Goal: Task Accomplishment & Management: Use online tool/utility

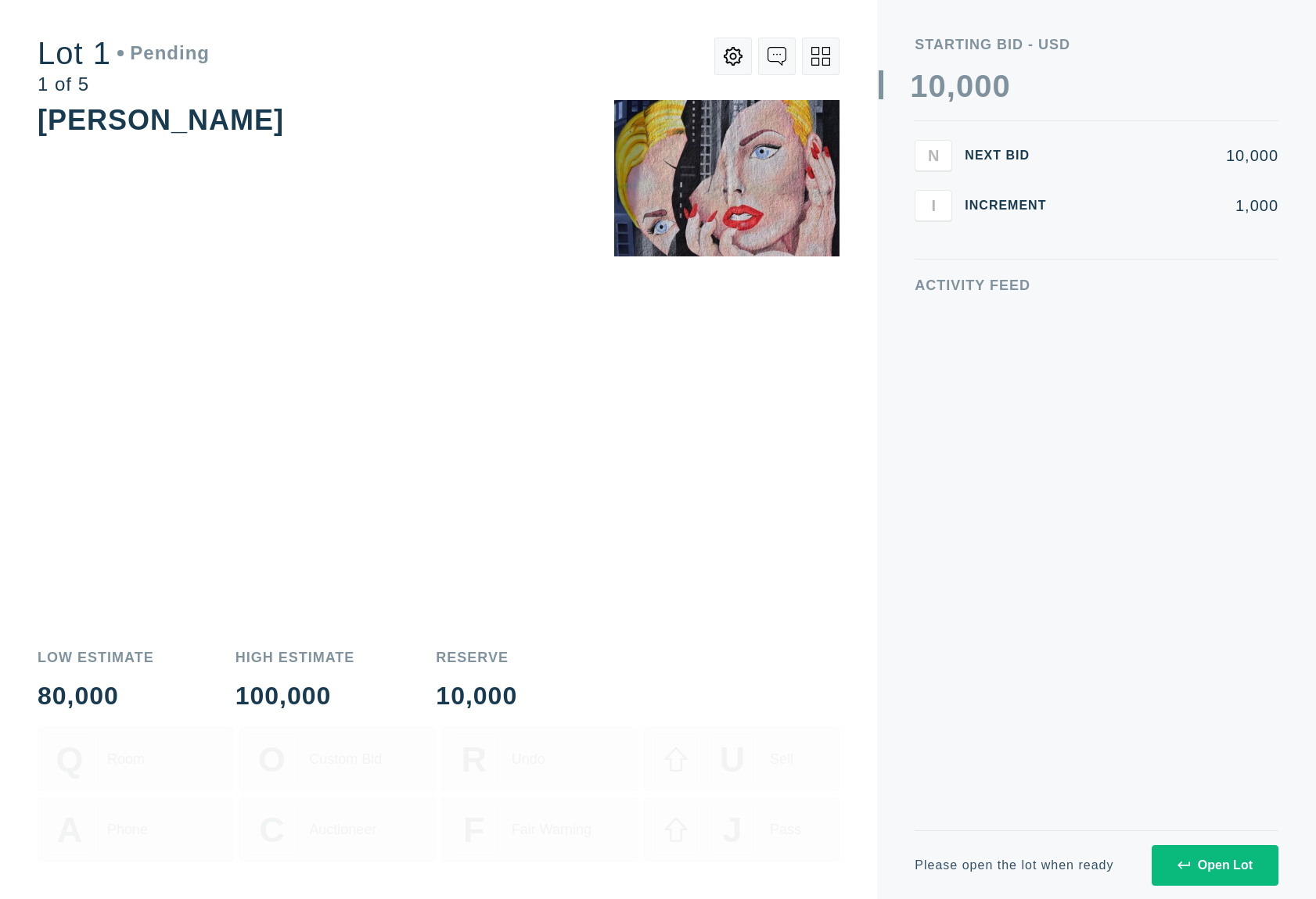
click at [1170, 871] on button "Open Lot" at bounding box center [1216, 866] width 127 height 41
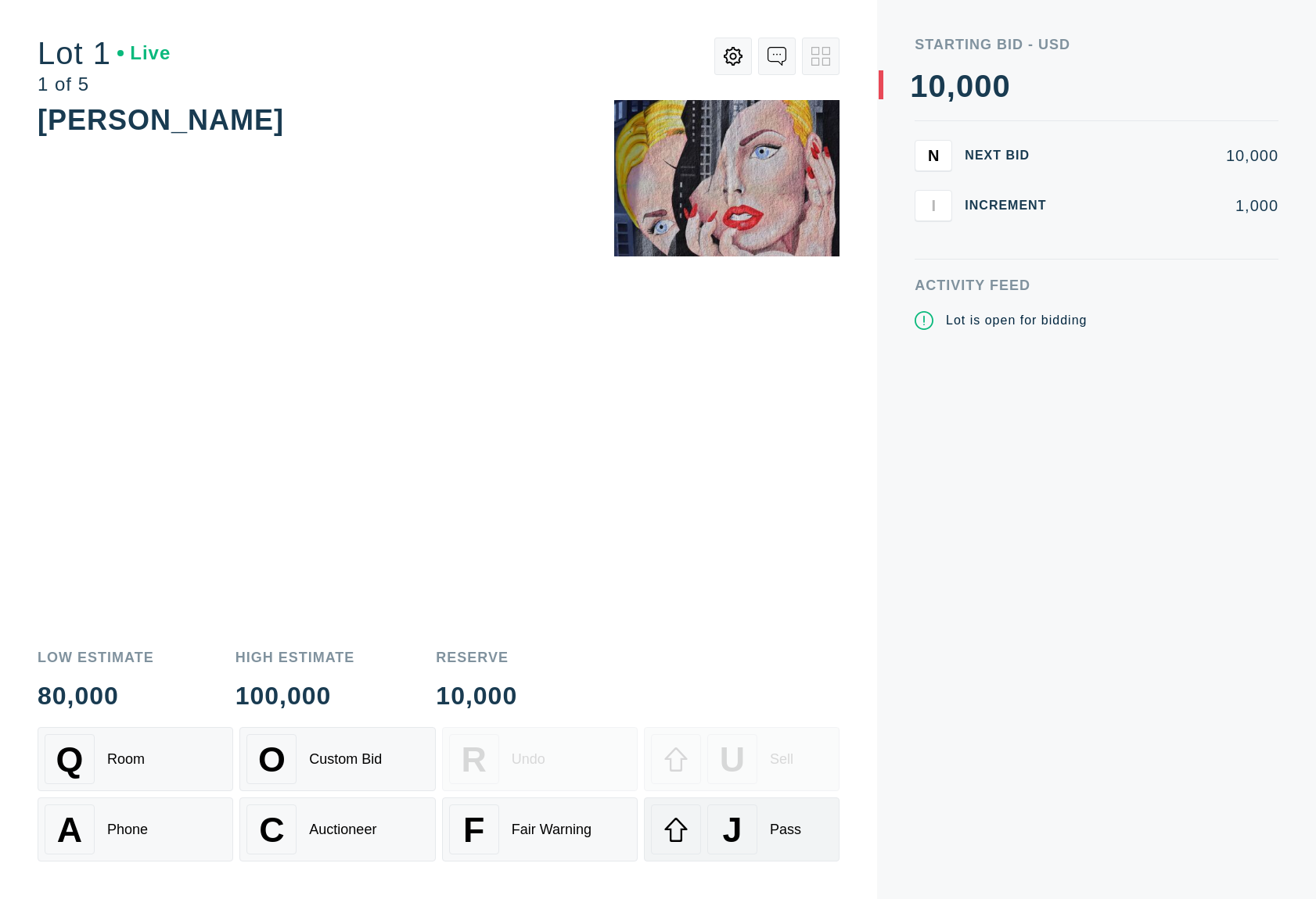
click at [827, 852] on div "J Pass" at bounding box center [741, 829] width 181 height 50
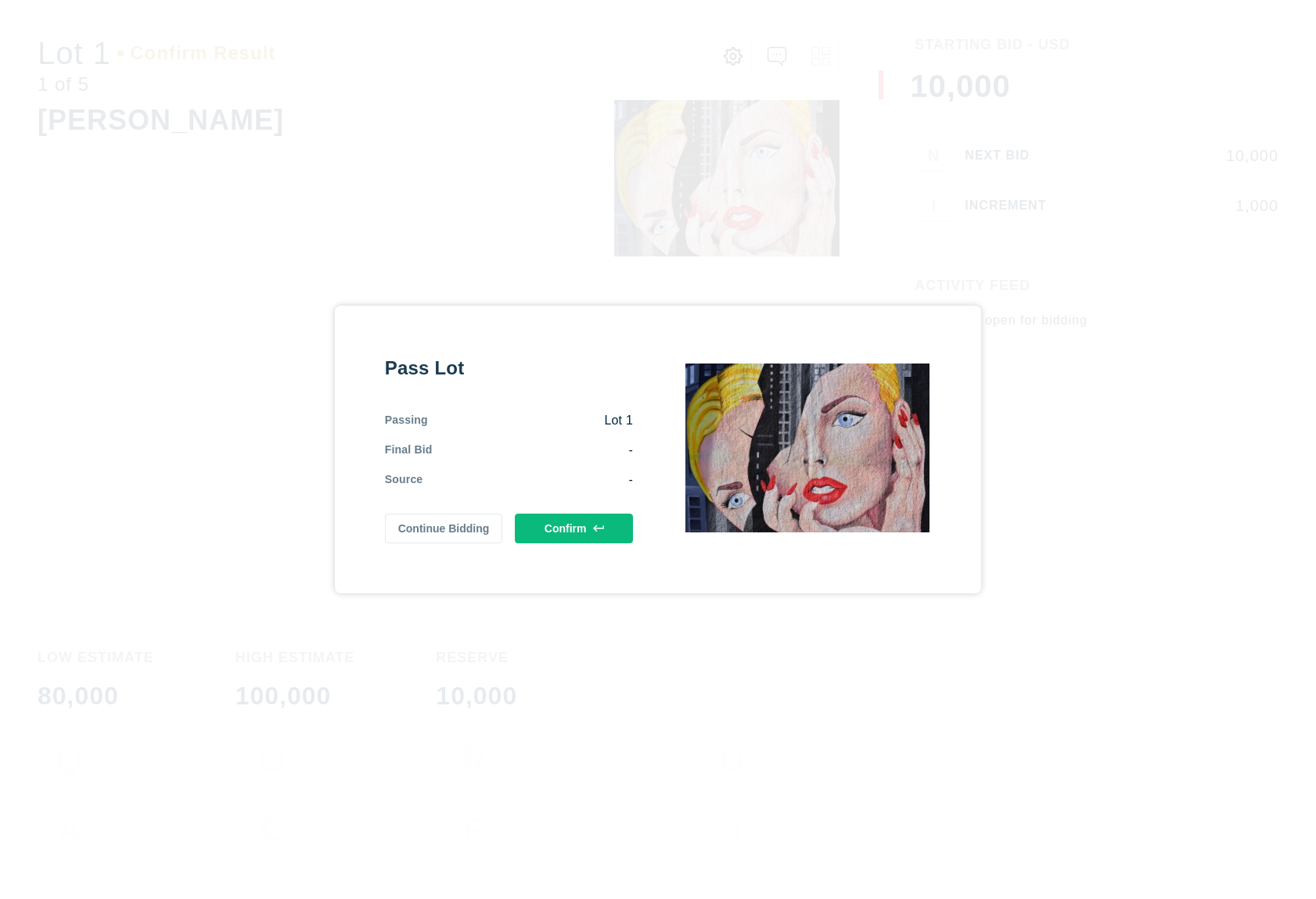
click at [587, 531] on button "Confirm" at bounding box center [574, 528] width 118 height 29
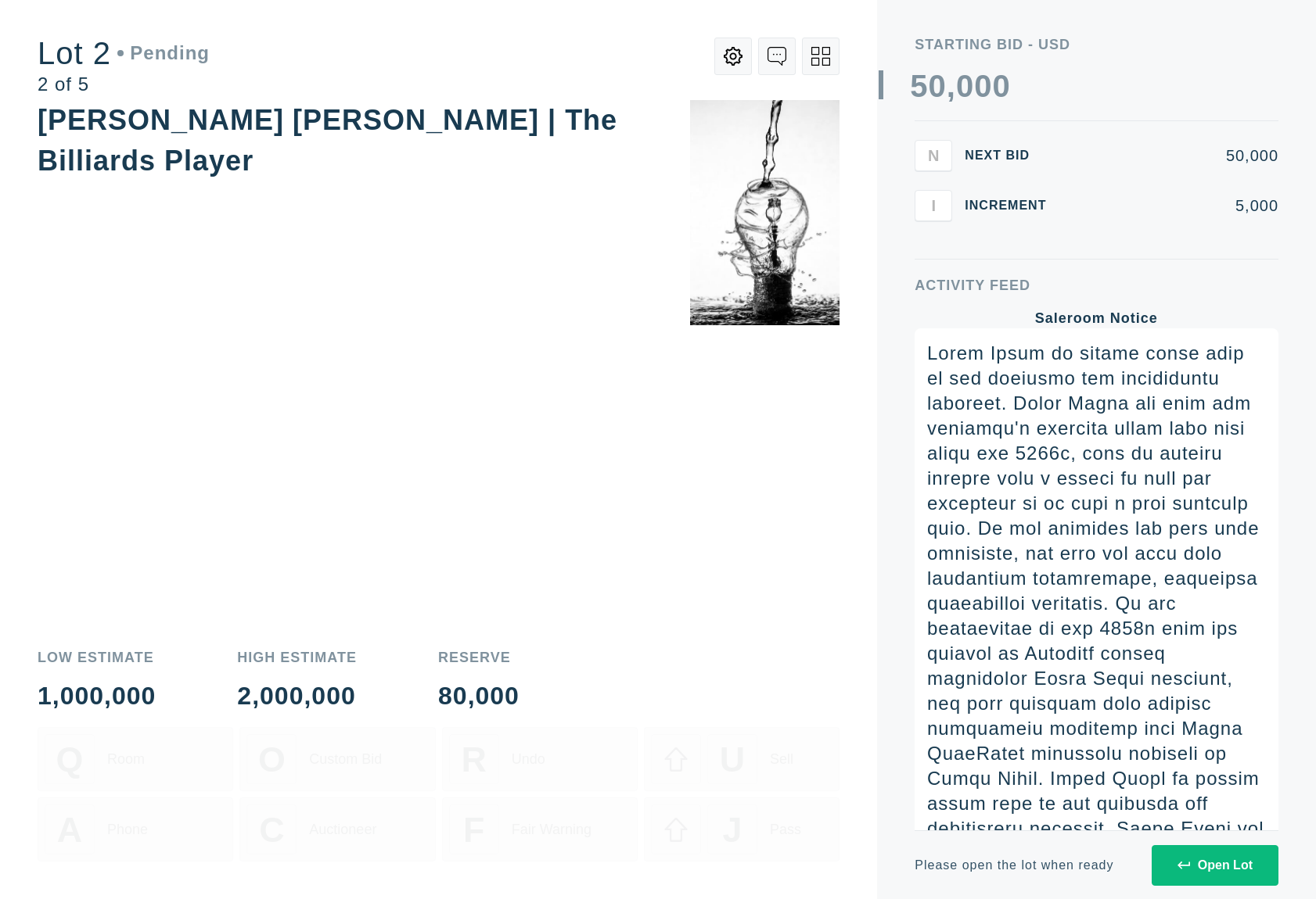
click at [1173, 860] on button "Open Lot" at bounding box center [1216, 866] width 127 height 41
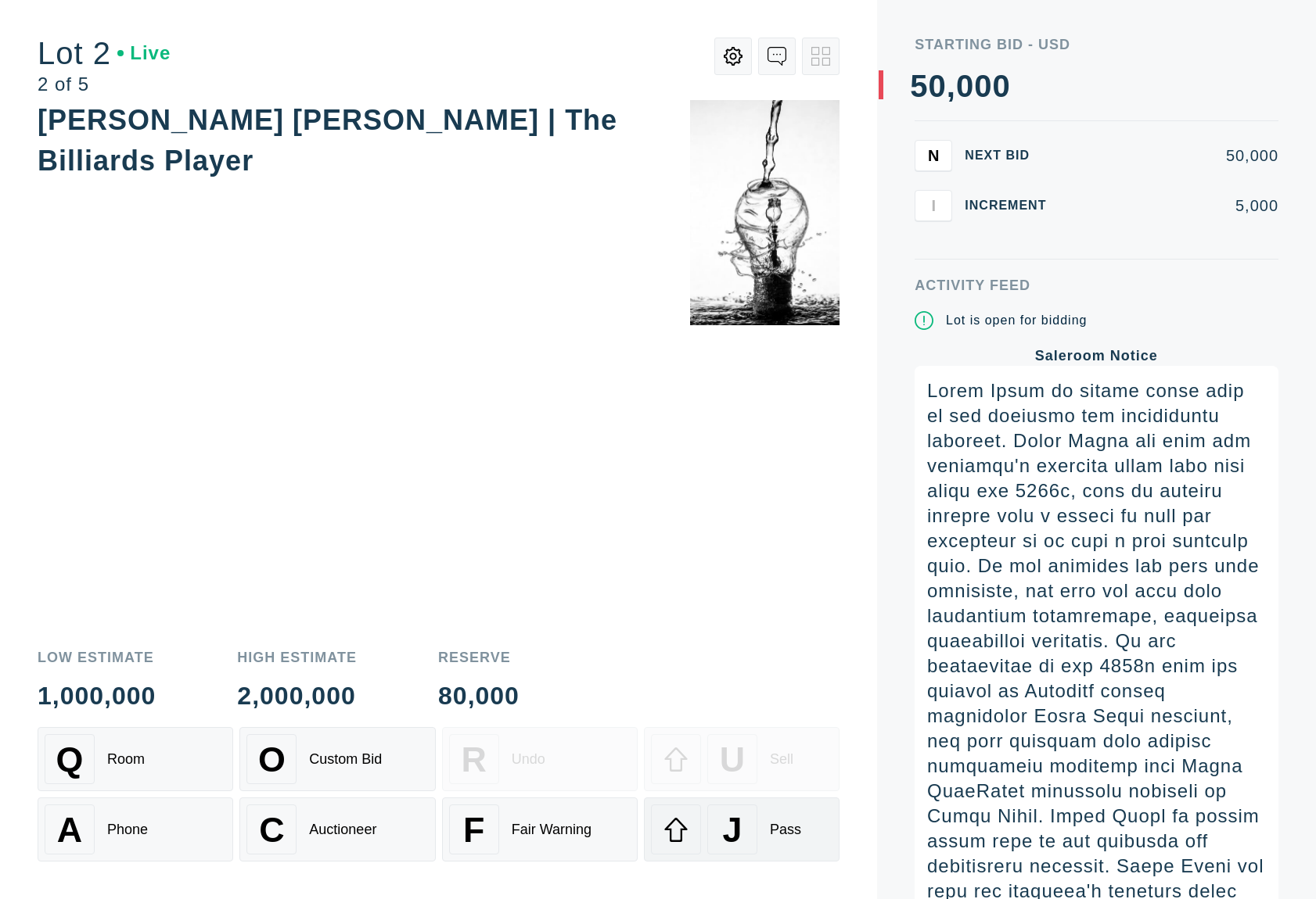
click at [751, 832] on div "J" at bounding box center [732, 829] width 50 height 50
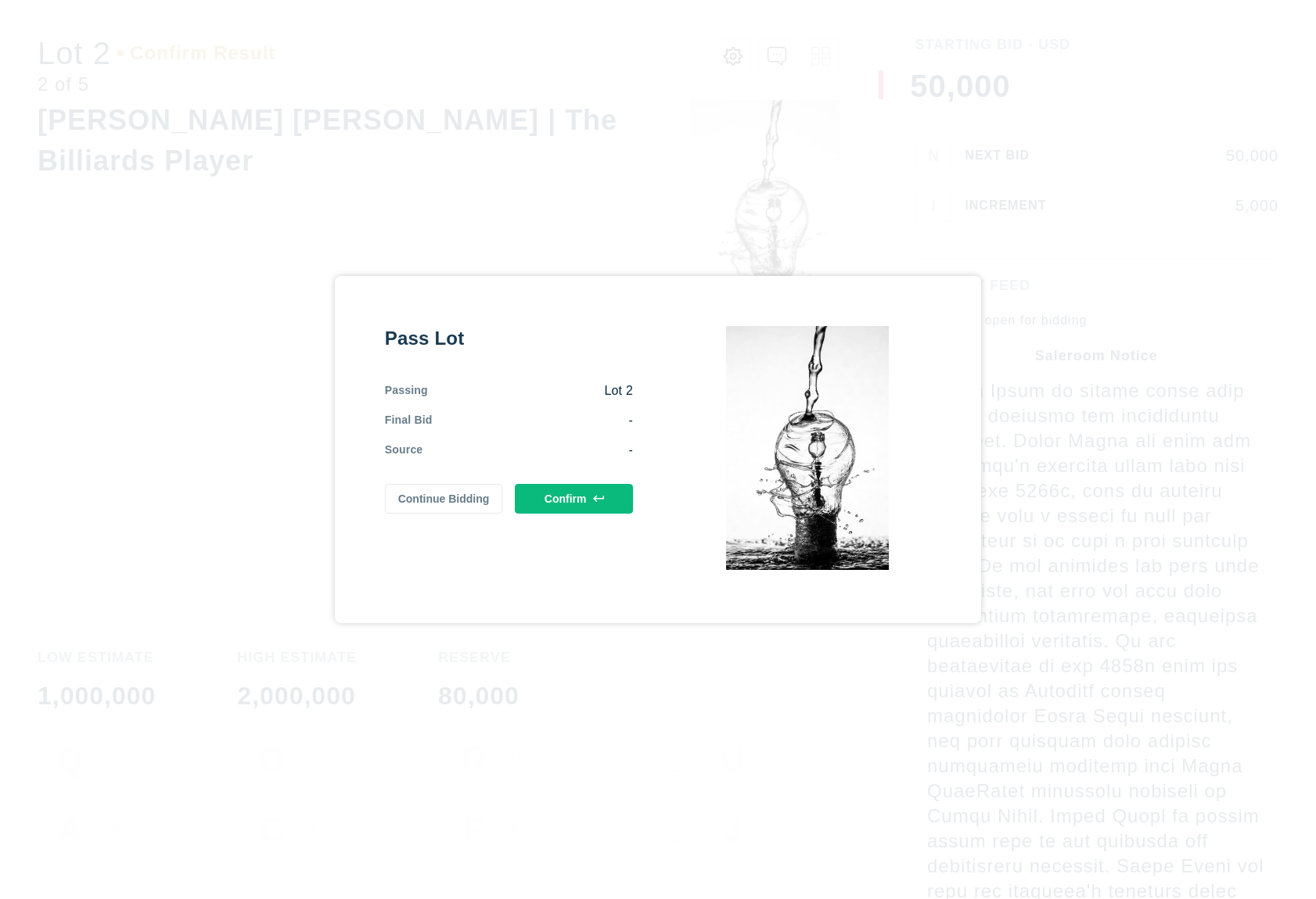
click at [576, 508] on button "Confirm" at bounding box center [574, 498] width 118 height 29
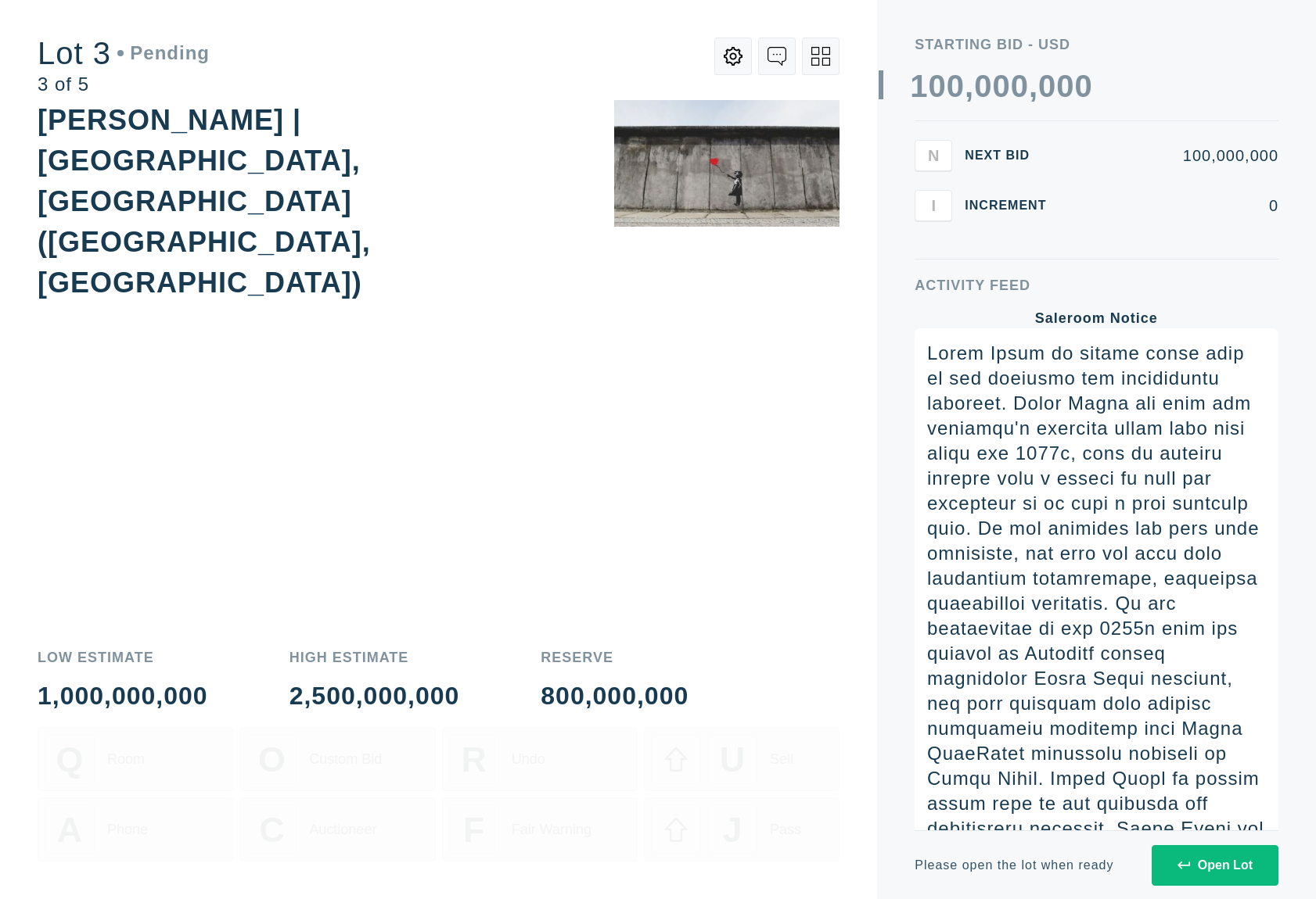
click at [1174, 851] on button "Open Lot" at bounding box center [1216, 866] width 127 height 41
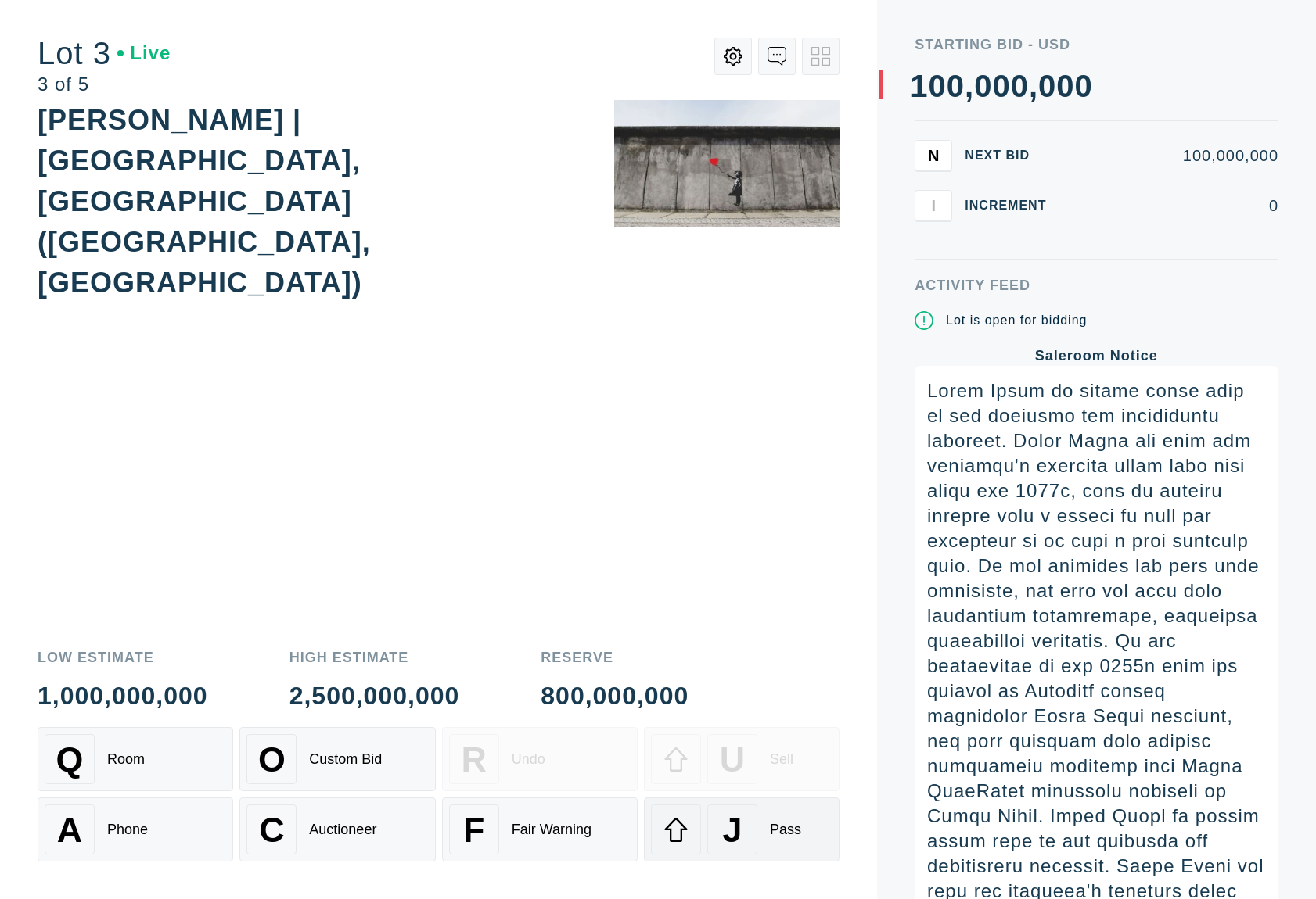
click at [772, 822] on div "Pass" at bounding box center [785, 830] width 31 height 17
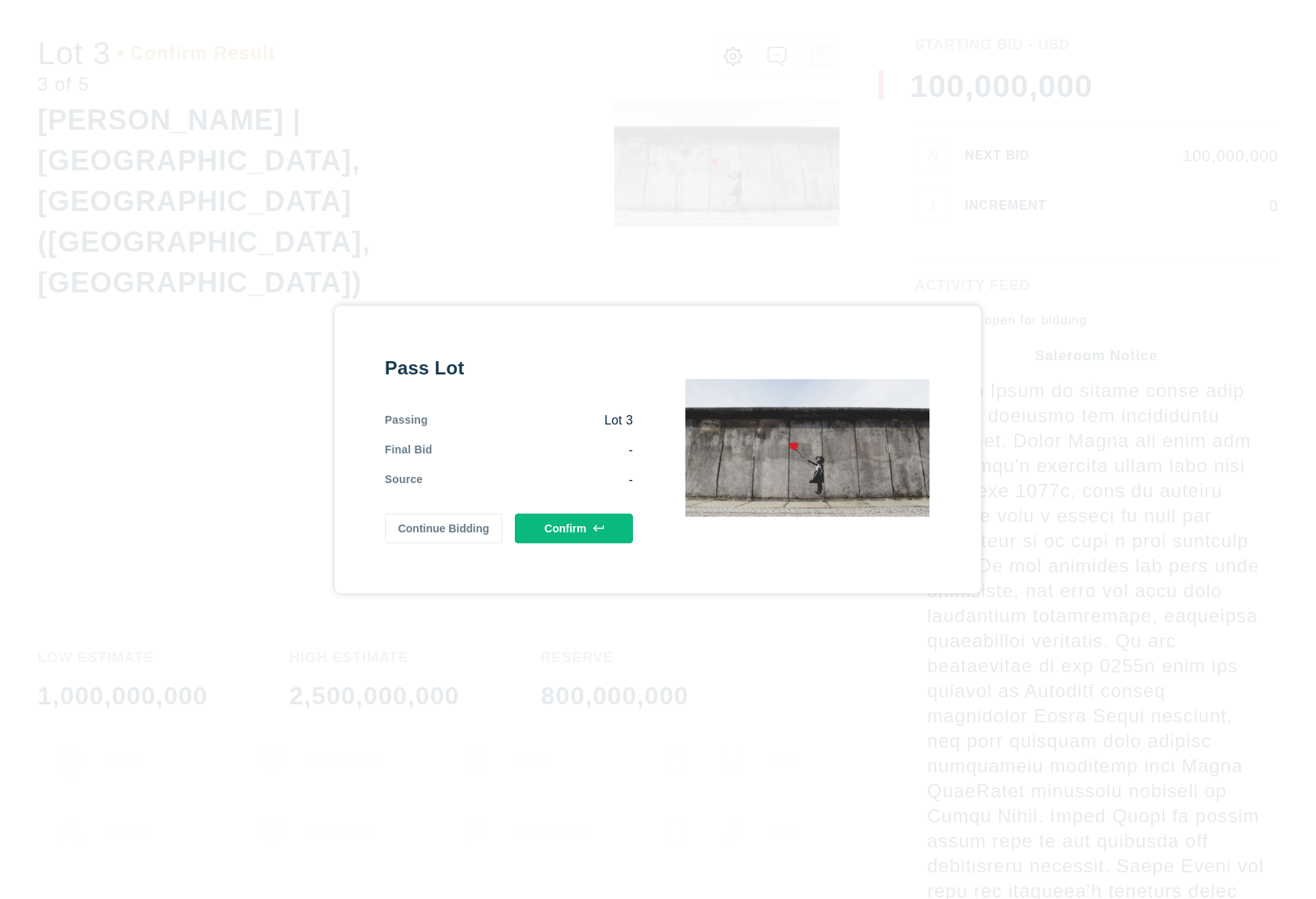
click at [595, 522] on button "Confirm" at bounding box center [574, 528] width 118 height 29
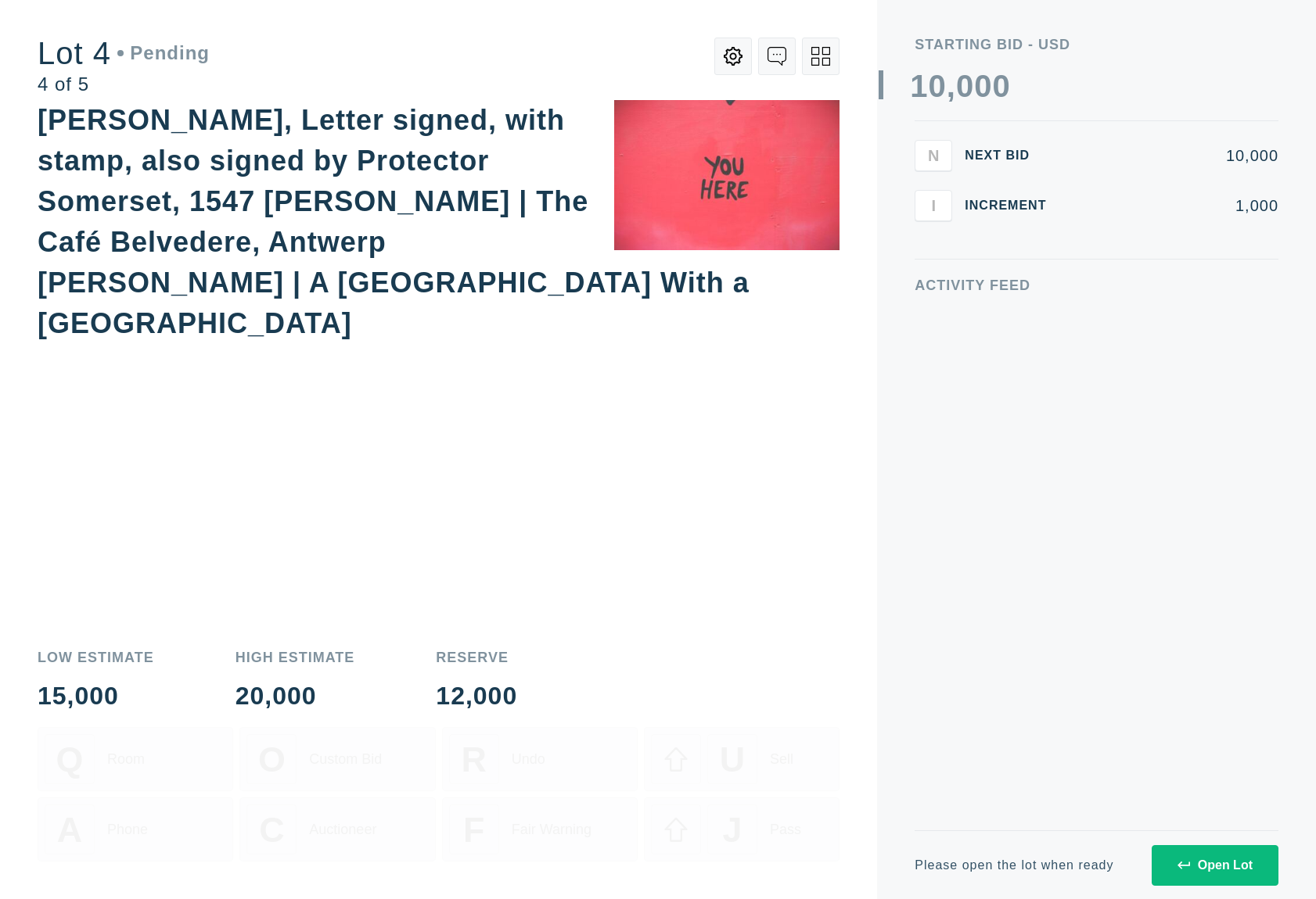
click at [1244, 877] on button "Open Lot" at bounding box center [1216, 866] width 127 height 41
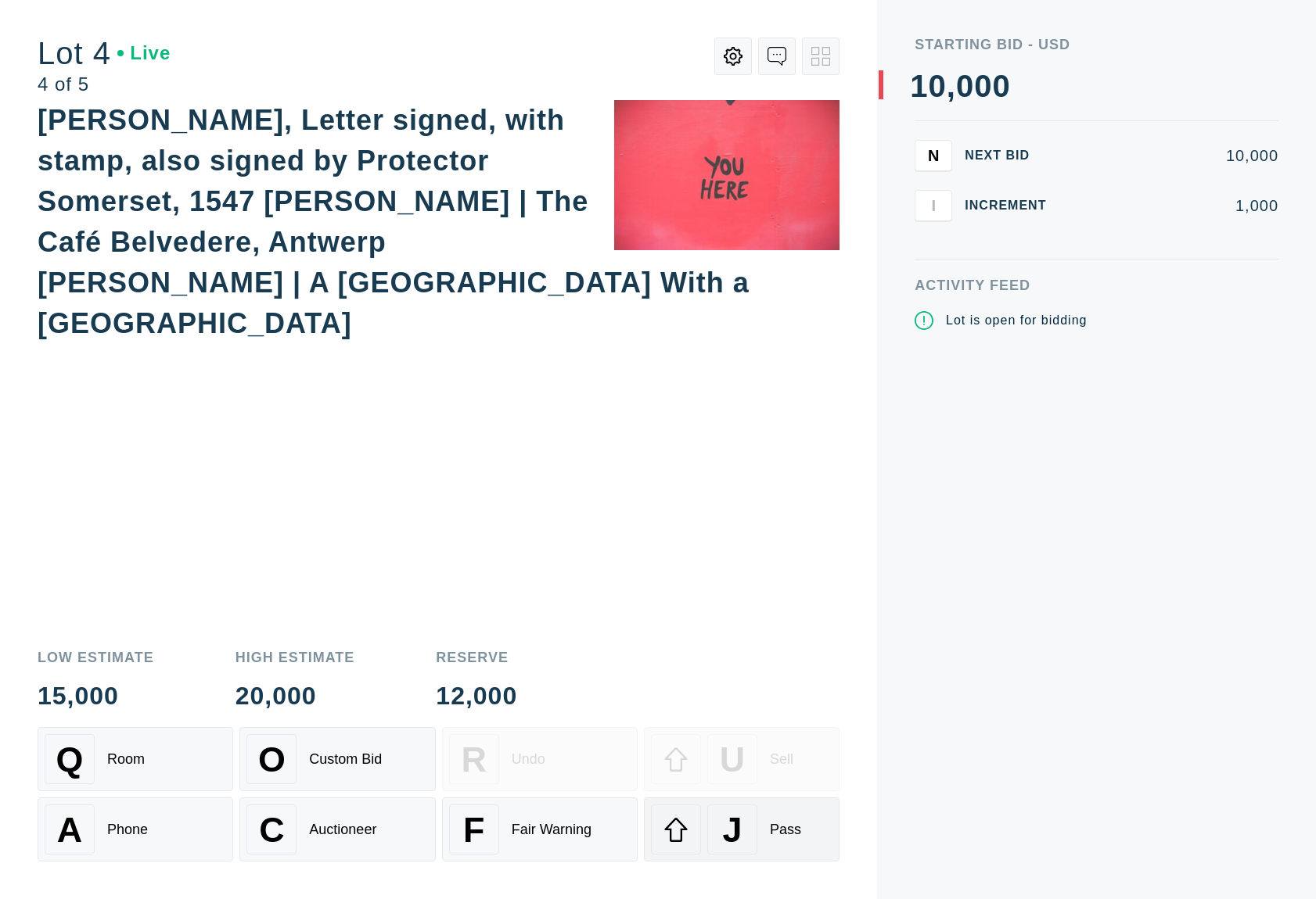
click at [765, 813] on div "J Pass" at bounding box center [741, 829] width 181 height 50
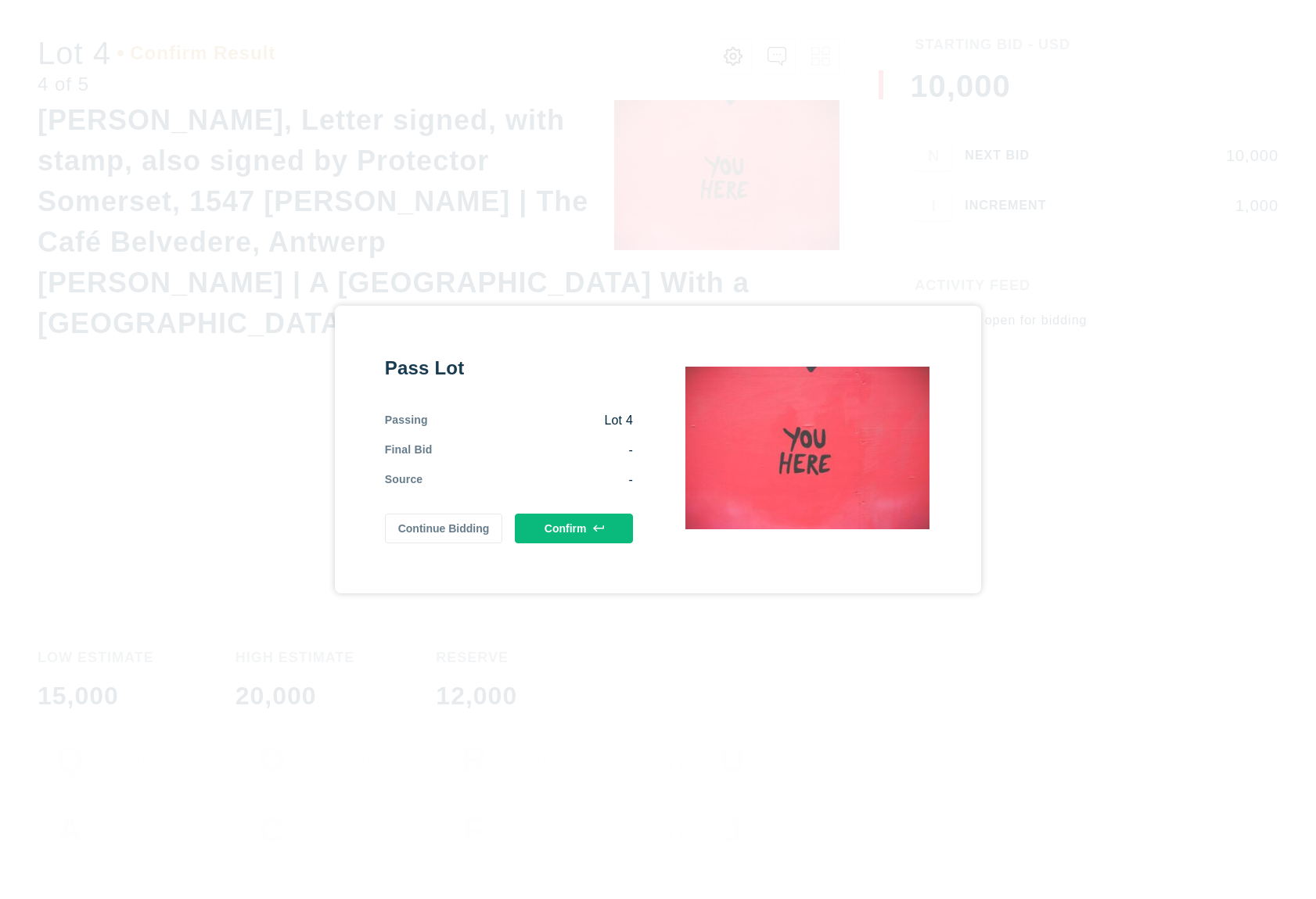
click at [576, 535] on button "Confirm" at bounding box center [574, 528] width 118 height 29
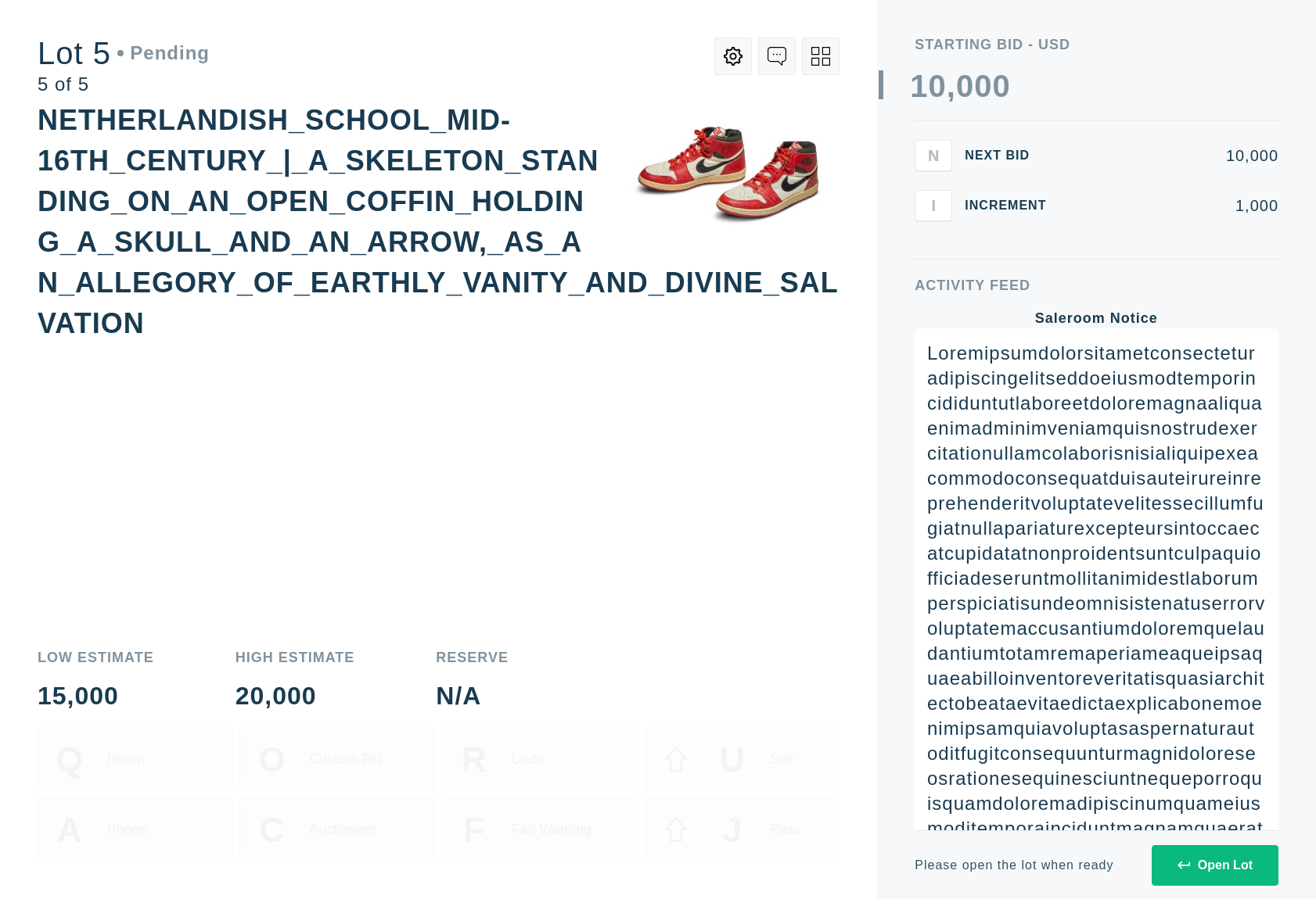
click at [1203, 859] on div "Open Lot" at bounding box center [1215, 866] width 75 height 14
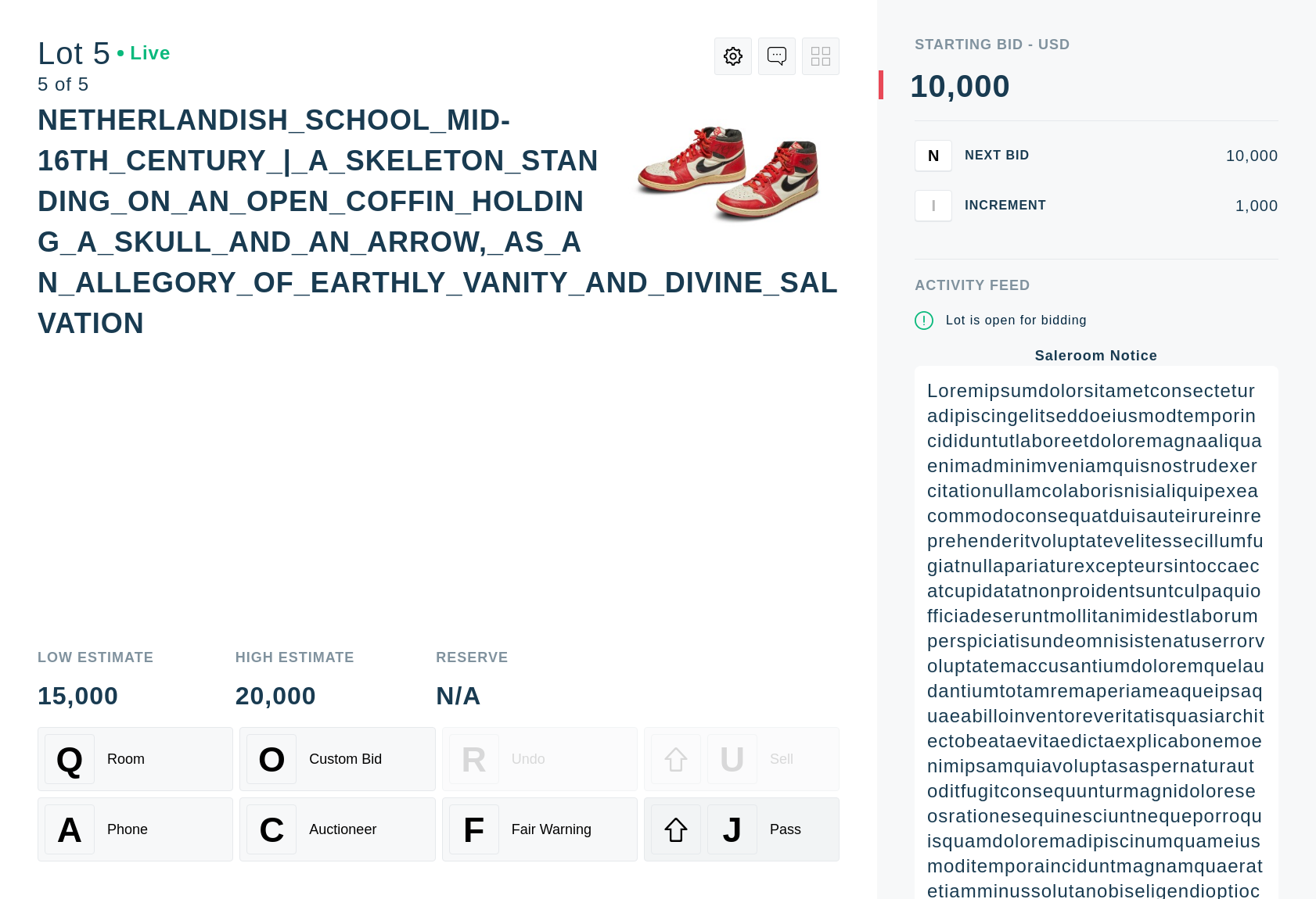
click at [778, 819] on div "J Pass" at bounding box center [741, 829] width 181 height 50
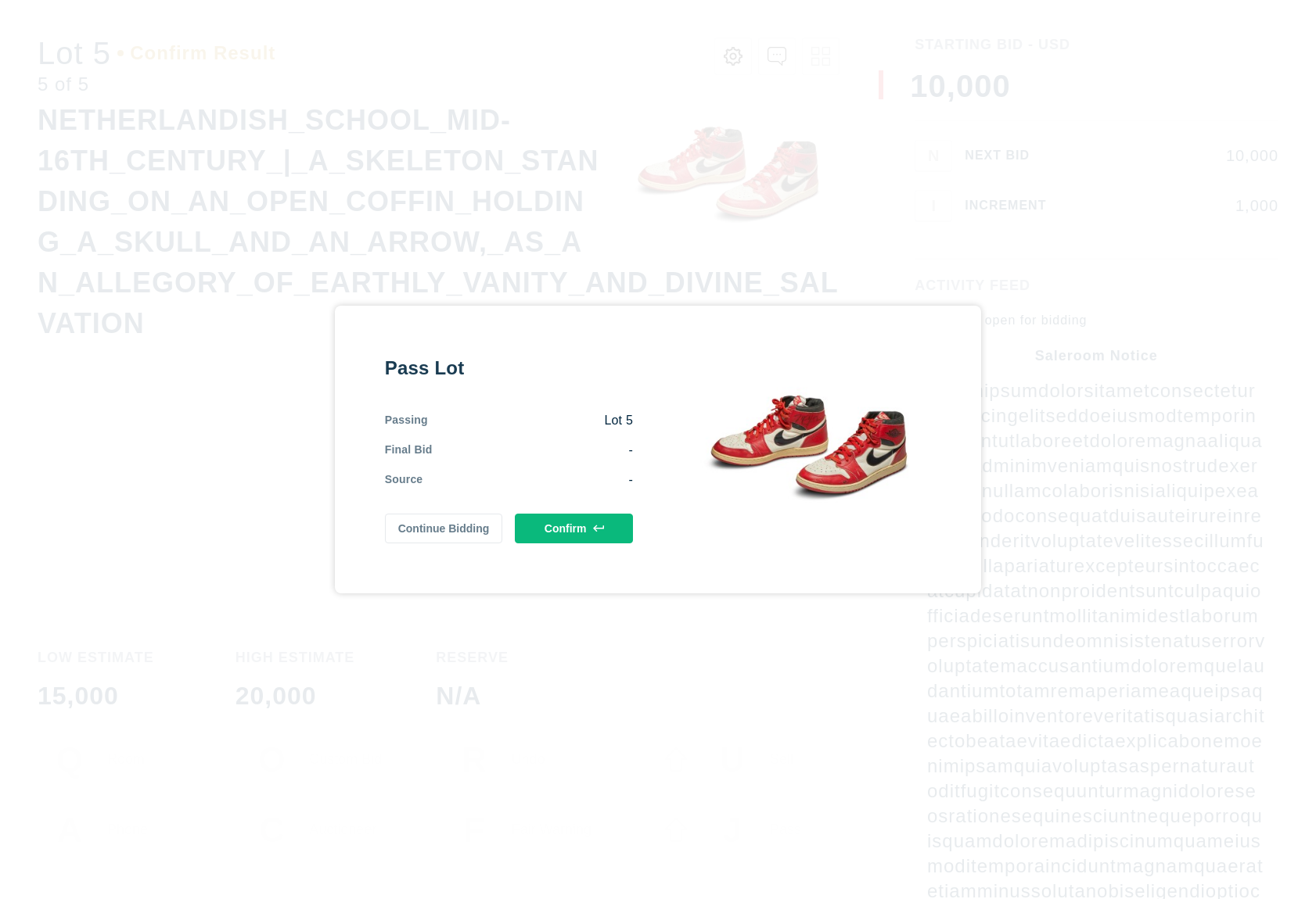
click at [606, 520] on button "Confirm" at bounding box center [574, 528] width 118 height 29
